Goal: Find specific page/section: Find specific page/section

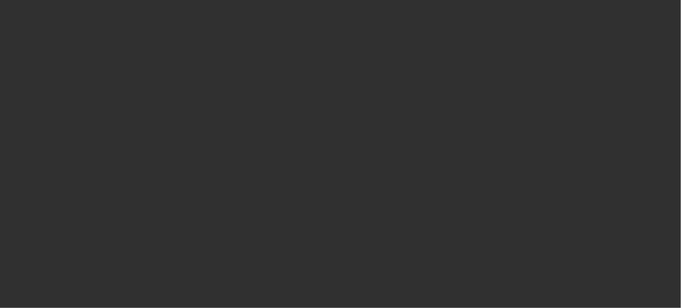
select select "10"
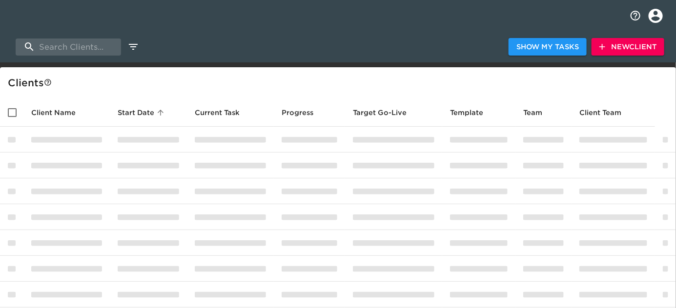
click at [66, 38] on div "Show My Tasks New Client" at bounding box center [338, 46] width 676 height 31
click at [70, 41] on input "search" at bounding box center [68, 47] width 105 height 17
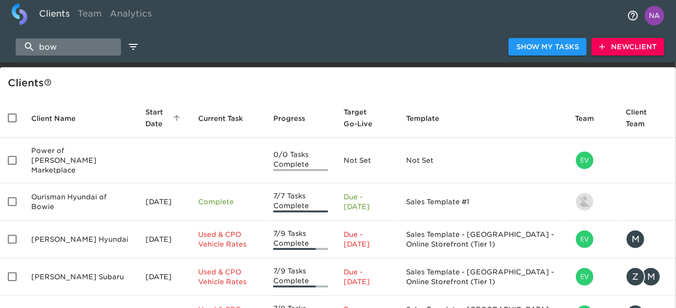
click at [67, 43] on input "bow" at bounding box center [68, 47] width 105 height 17
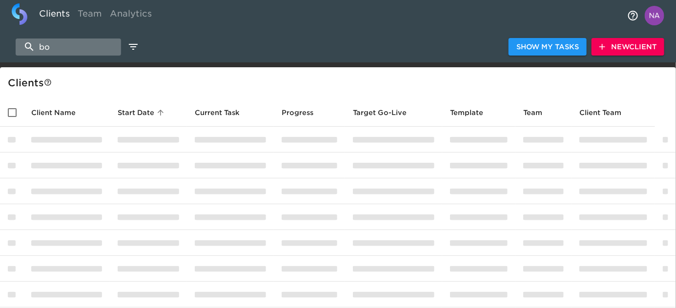
type input "b"
